Goal: Task Accomplishment & Management: Manage account settings

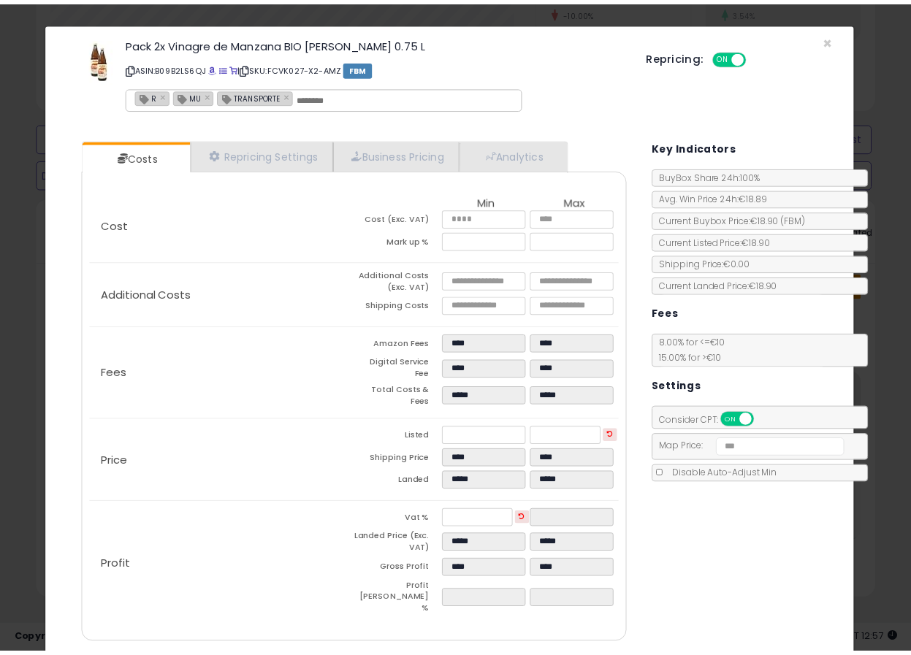
scroll to position [299, 491]
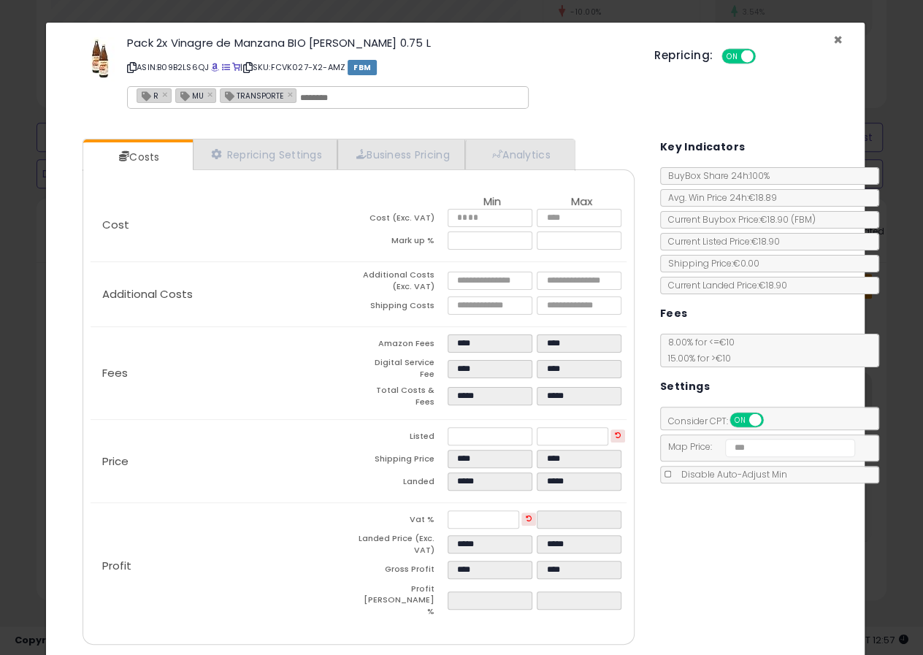
click at [833, 37] on span "×" at bounding box center [837, 39] width 9 height 21
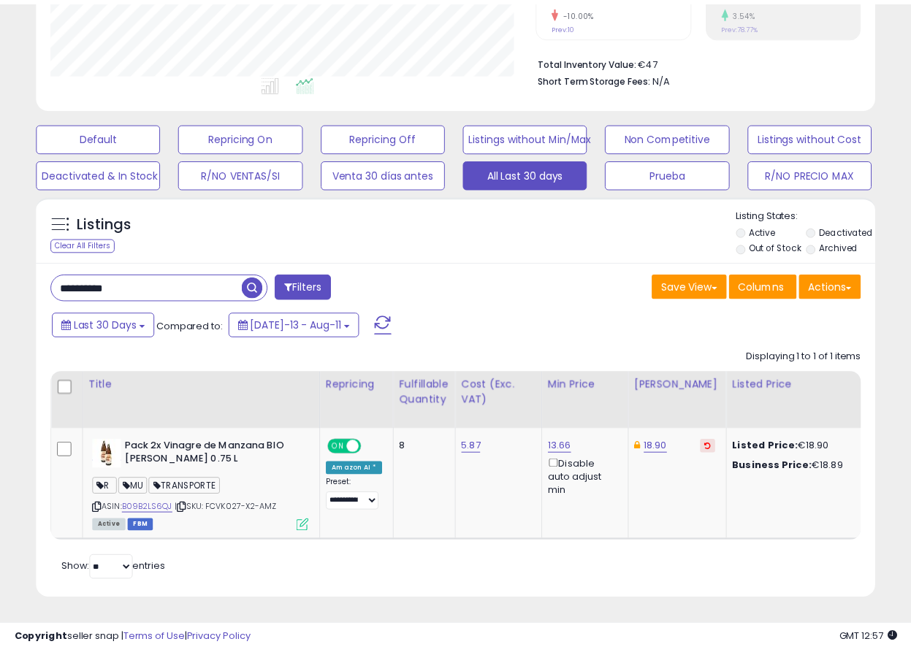
scroll to position [730123, 729938]
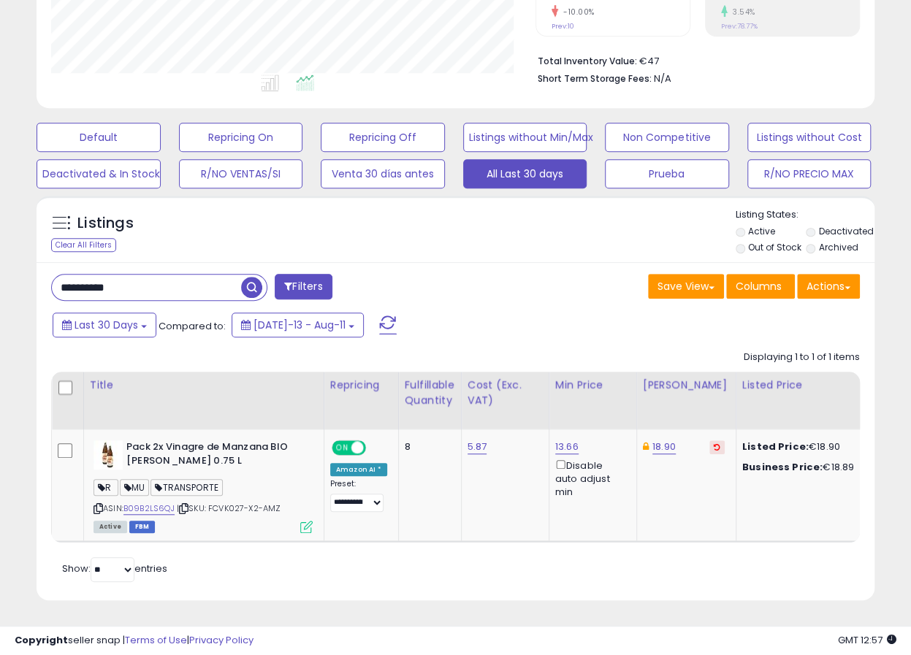
click at [169, 275] on input "**********" at bounding box center [146, 288] width 189 height 26
paste input "text"
type input "**********"
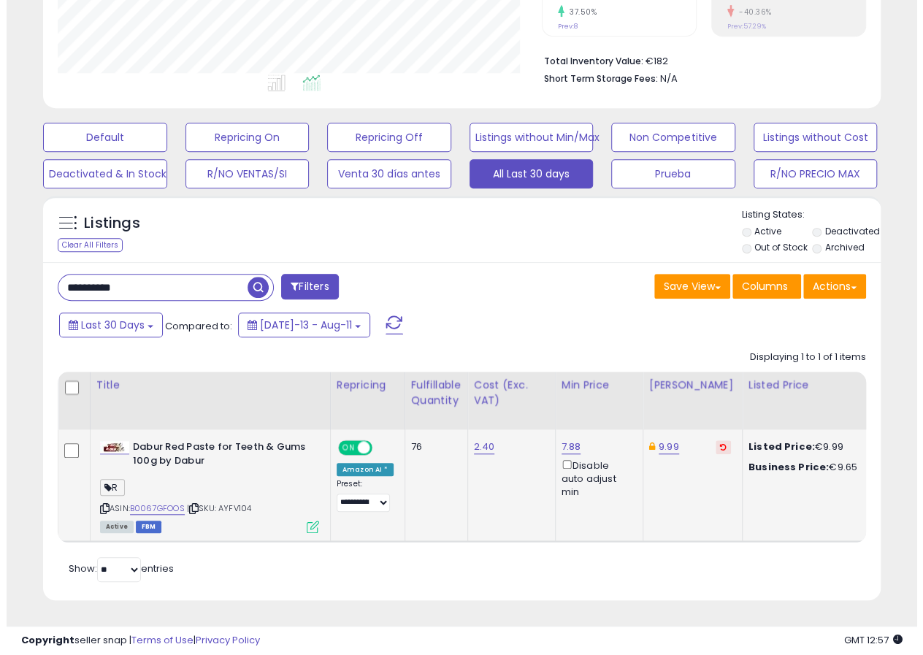
scroll to position [348, 0]
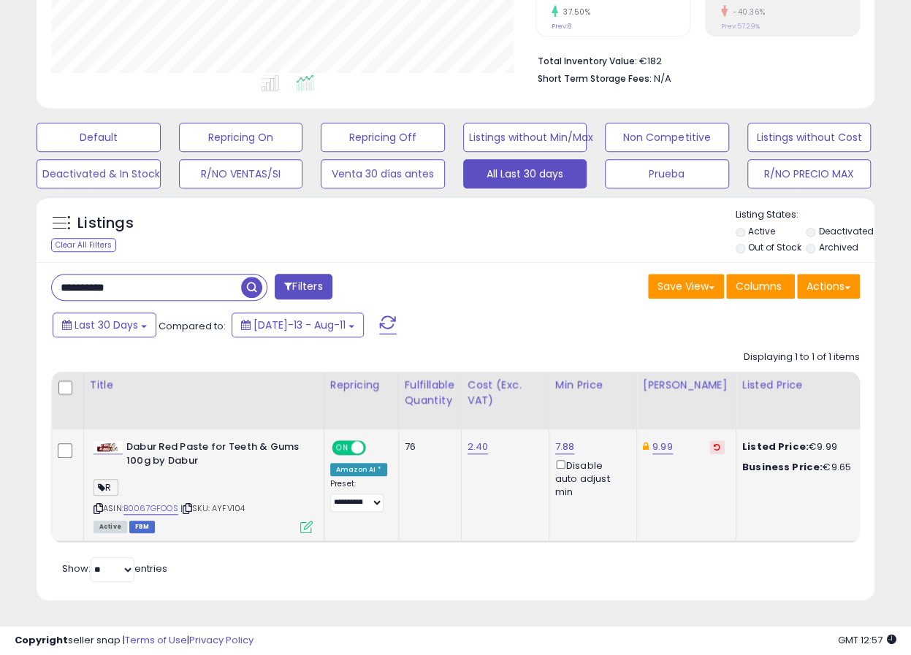
click at [308, 521] on icon at bounding box center [306, 527] width 12 height 12
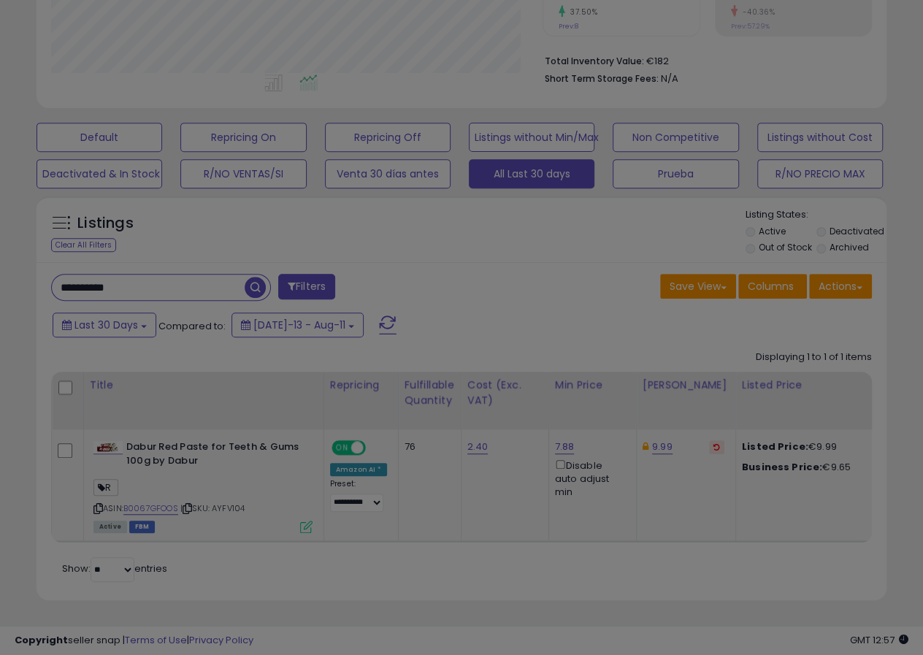
scroll to position [299, 491]
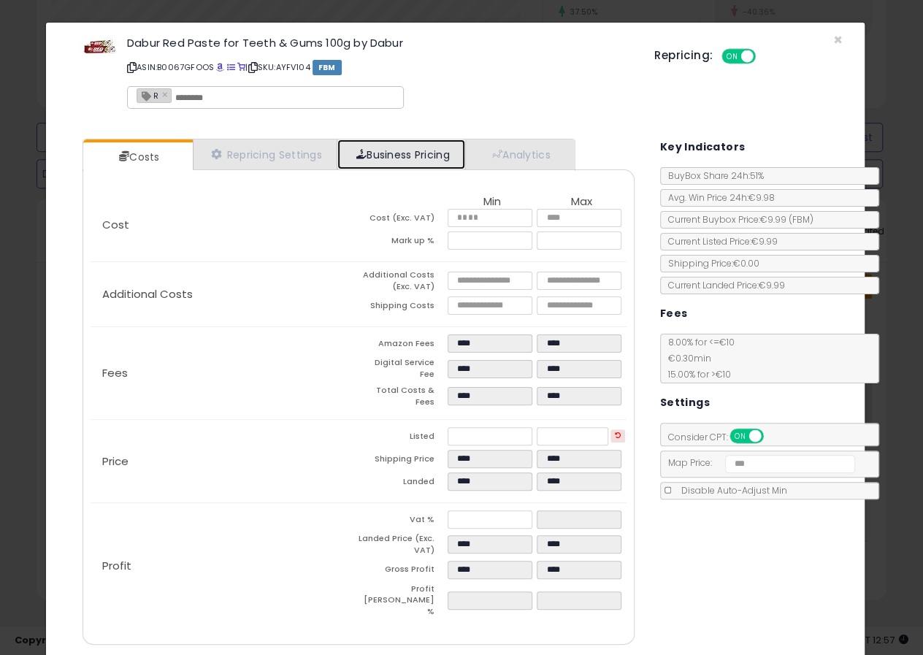
click at [402, 156] on link "Business Pricing" at bounding box center [401, 155] width 128 height 30
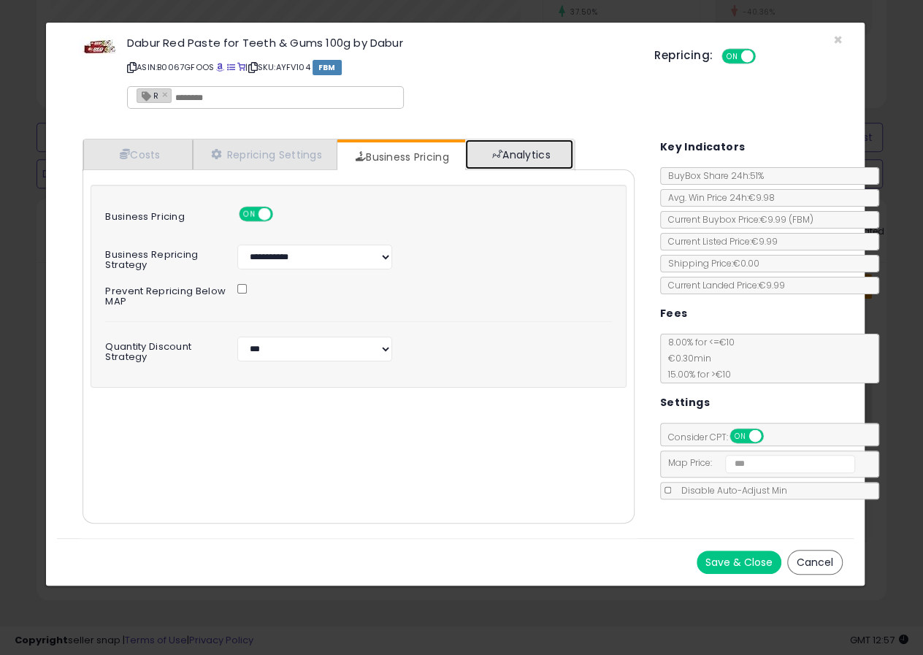
click at [516, 140] on link "Analytics" at bounding box center [519, 155] width 108 height 30
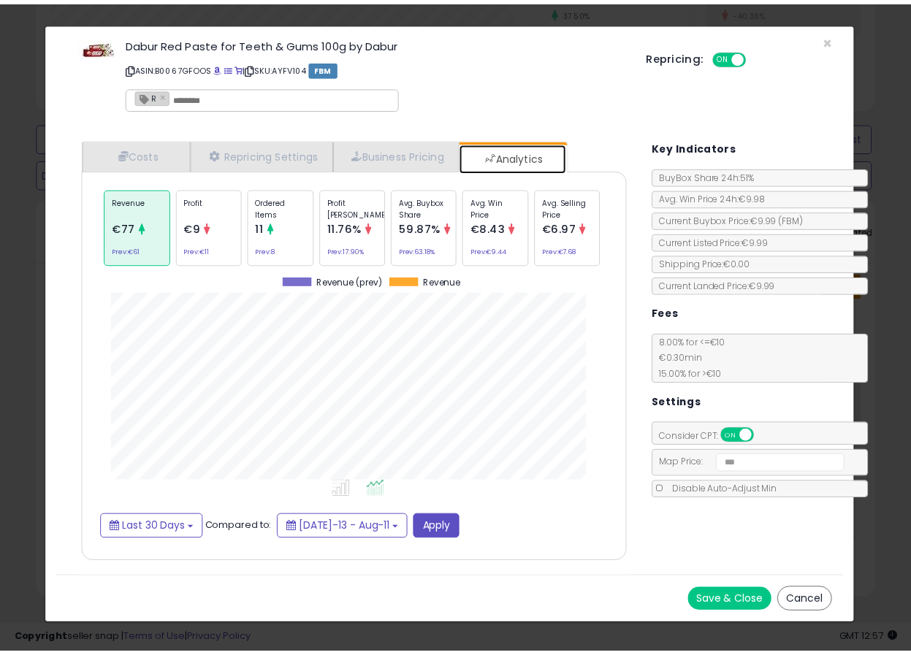
scroll to position [448, 581]
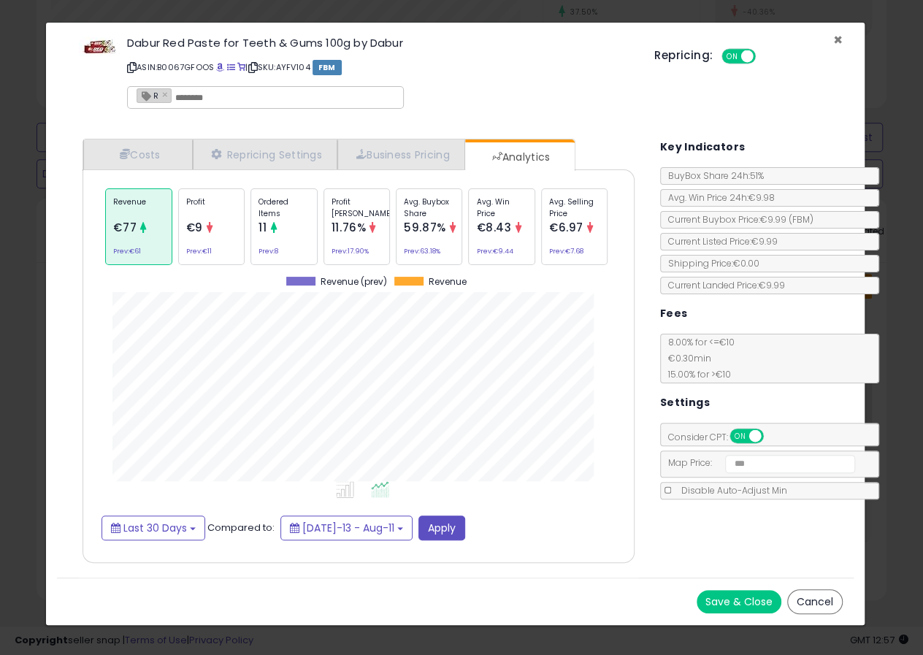
click at [837, 38] on span "×" at bounding box center [837, 39] width 9 height 21
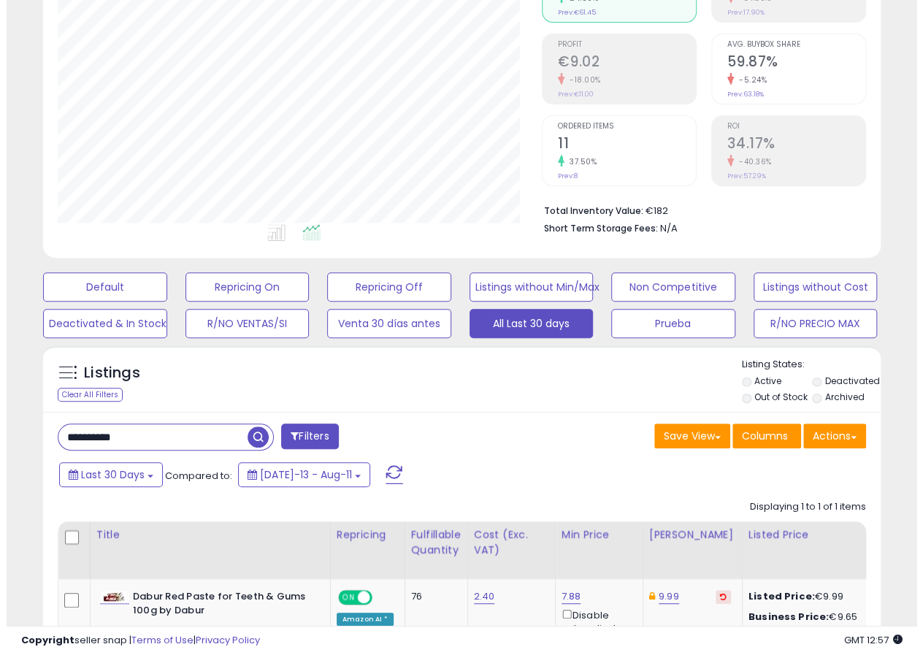
scroll to position [0, 0]
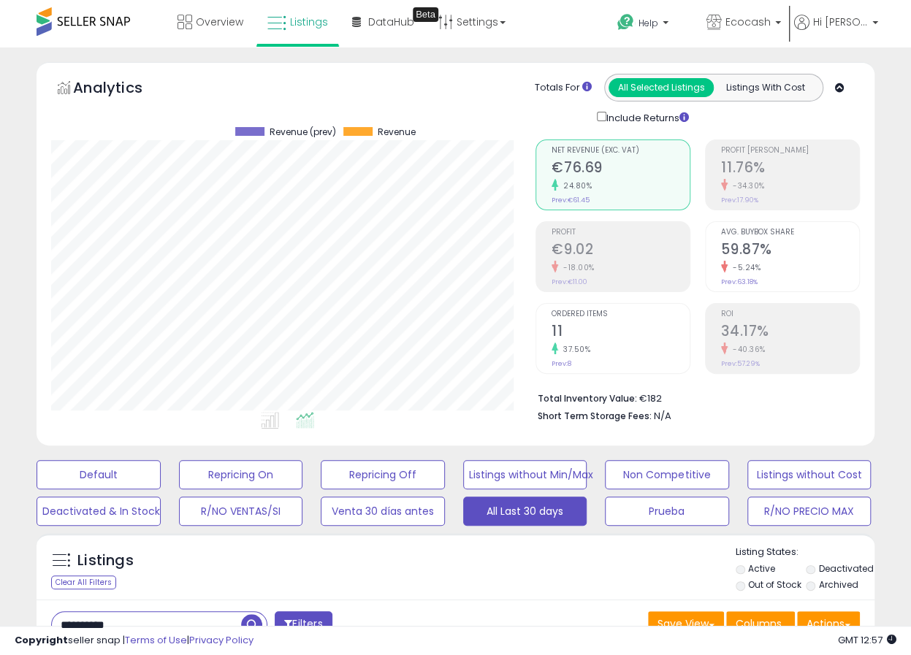
click at [595, 238] on div "Profit €9.02 -18.00% Prev: €11.00" at bounding box center [620, 255] width 138 height 66
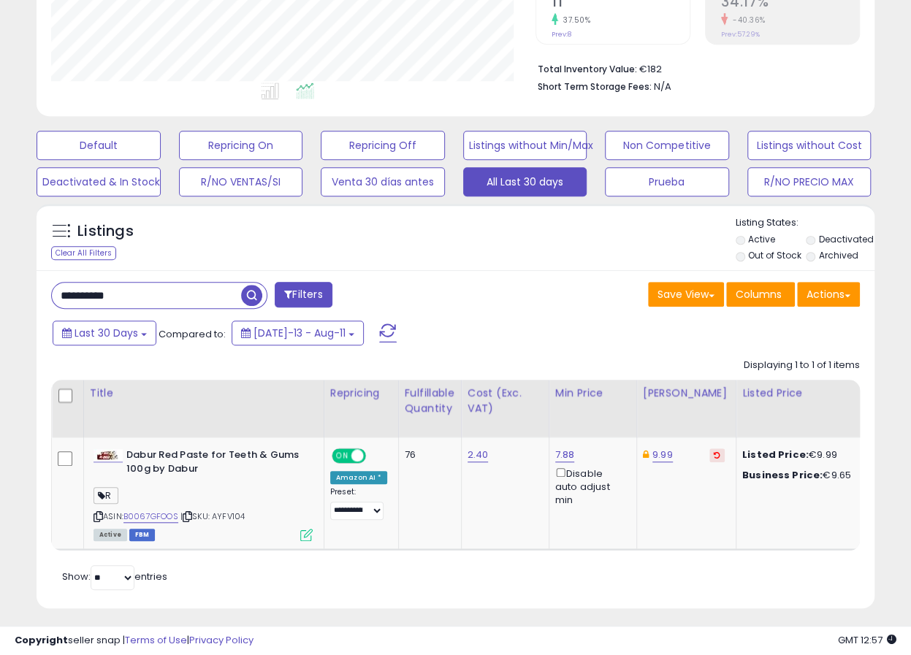
scroll to position [348, 0]
